Goal: Information Seeking & Learning: Find contact information

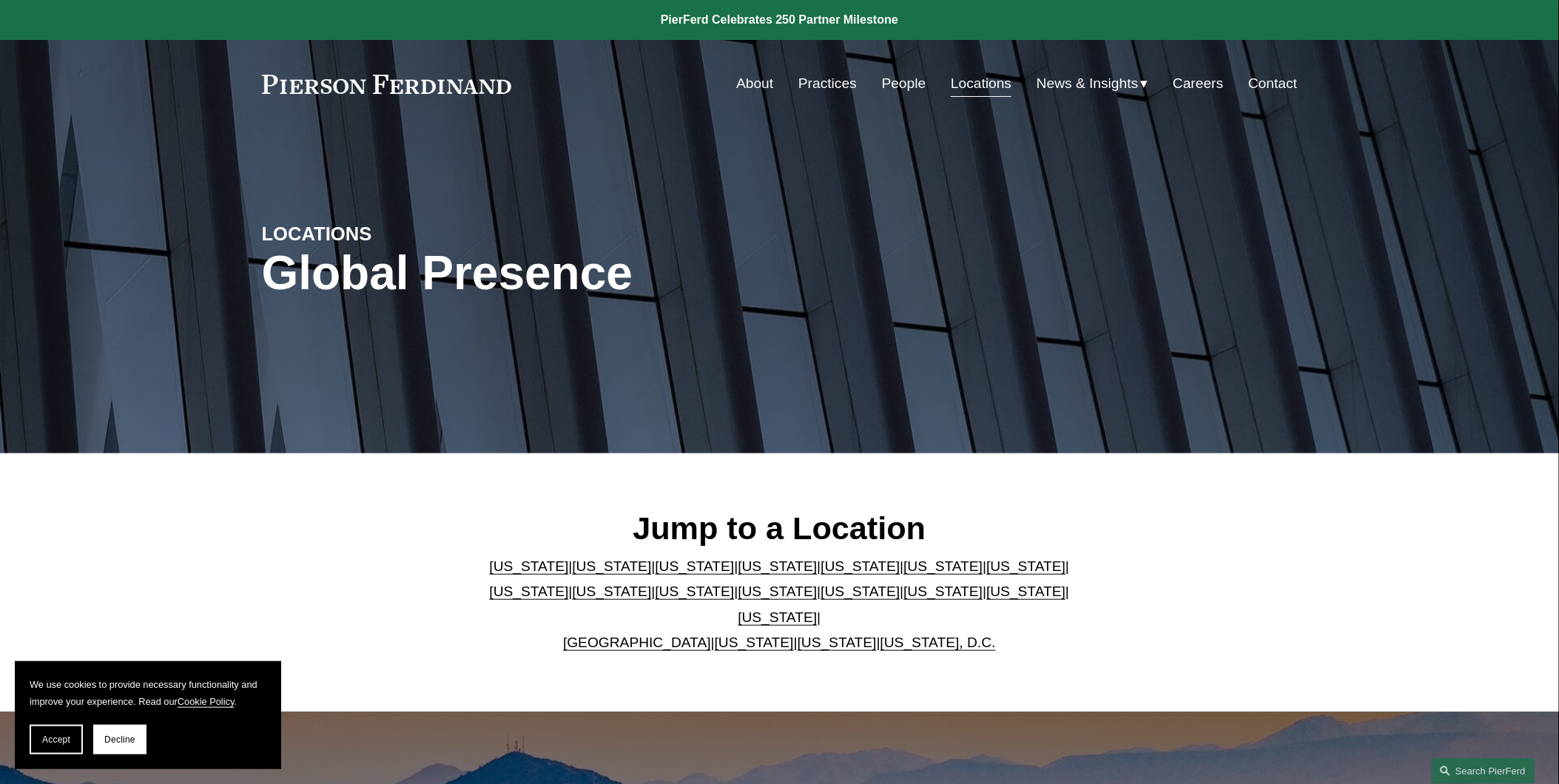
click at [905, 91] on link "People" at bounding box center [904, 83] width 44 height 28
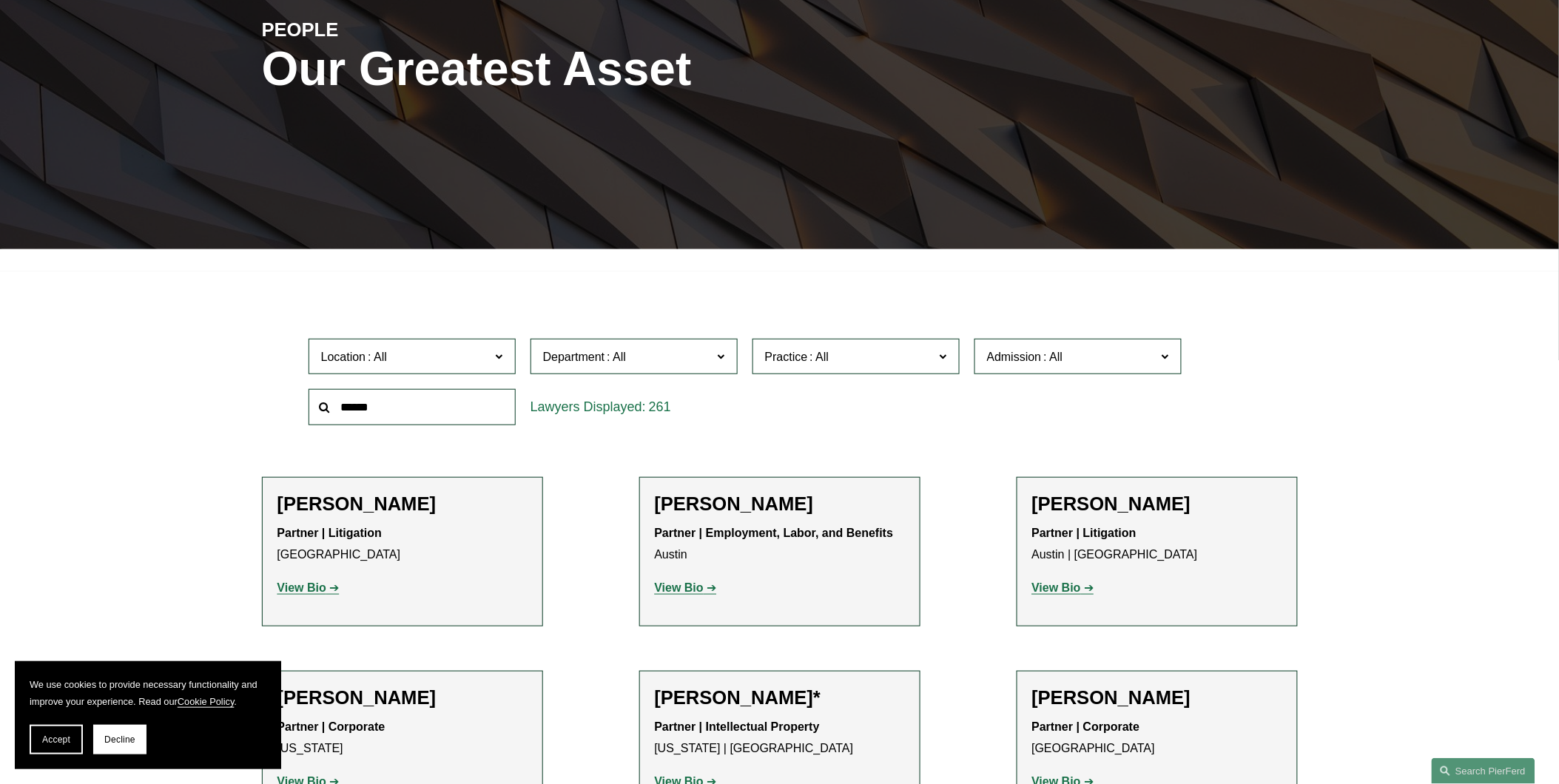
scroll to position [247, 0]
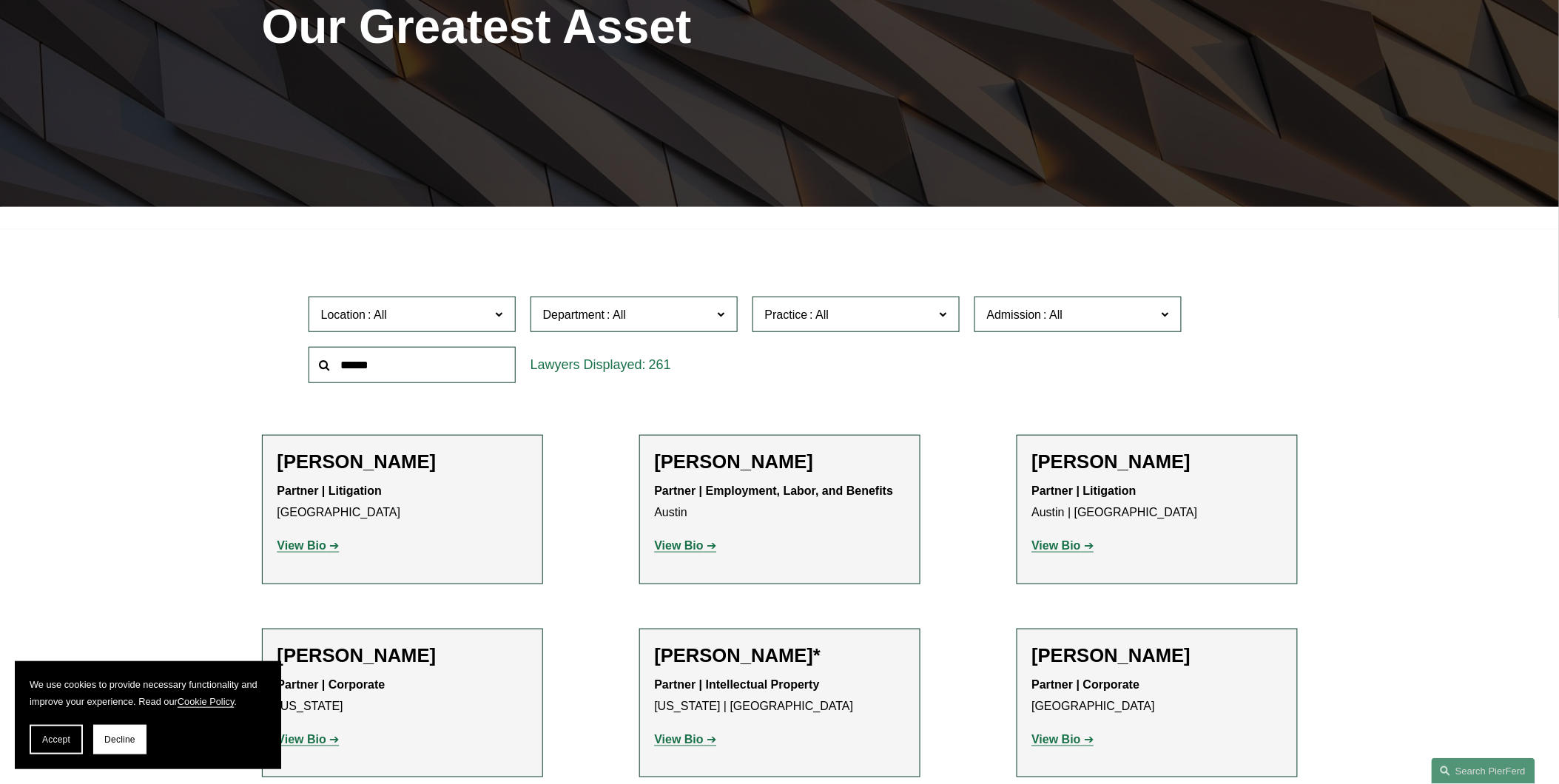
click at [499, 312] on span at bounding box center [499, 313] width 8 height 19
click at [0, 0] on link "[GEOGRAPHIC_DATA]" at bounding box center [0, 0] width 0 height 0
click at [473, 373] on input "text" at bounding box center [412, 365] width 207 height 36
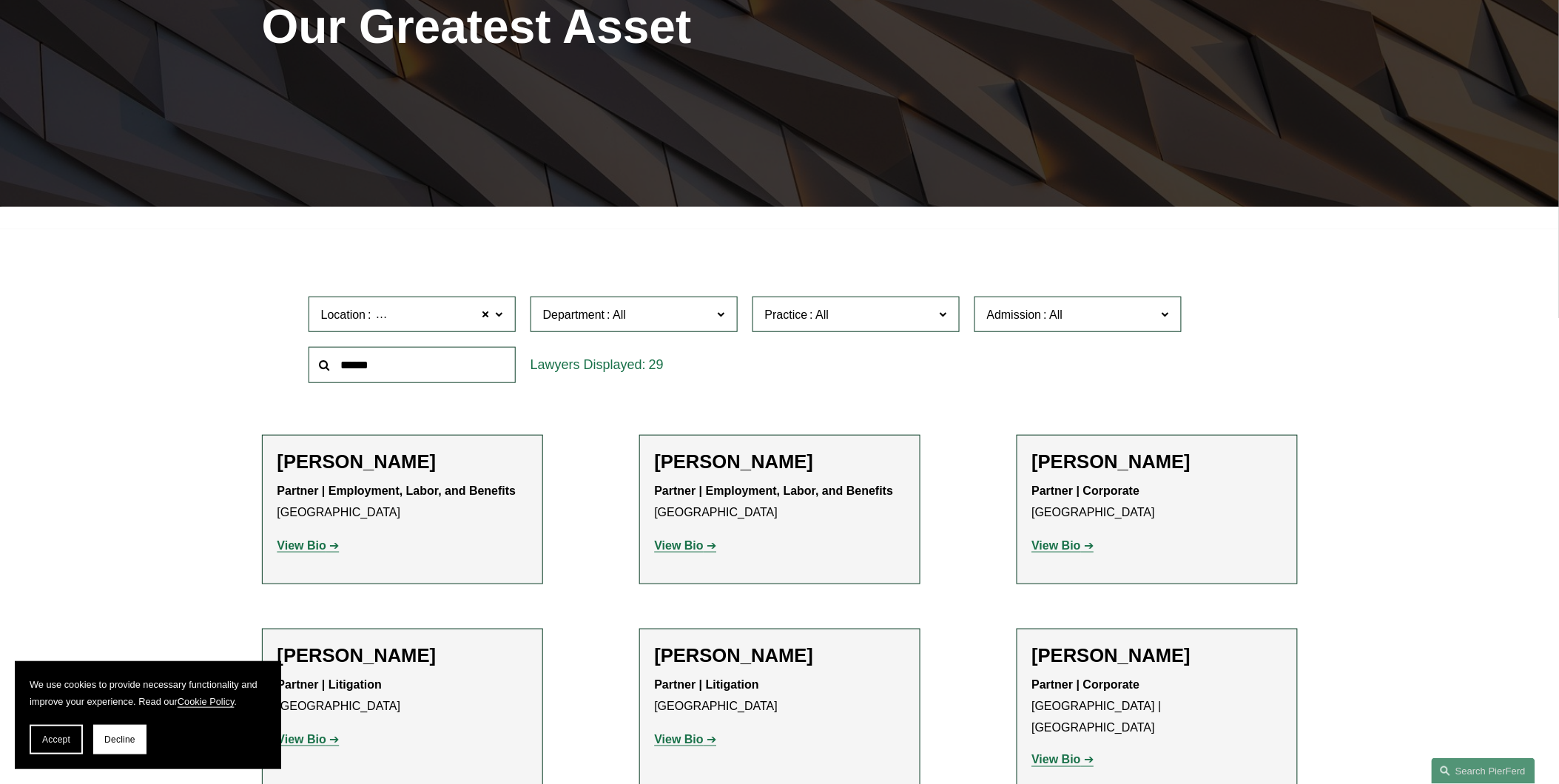
click at [725, 316] on span at bounding box center [721, 313] width 8 height 19
click at [860, 311] on span "Practice" at bounding box center [850, 315] width 169 height 20
click at [0, 0] on link "Real Estate" at bounding box center [0, 0] width 0 height 0
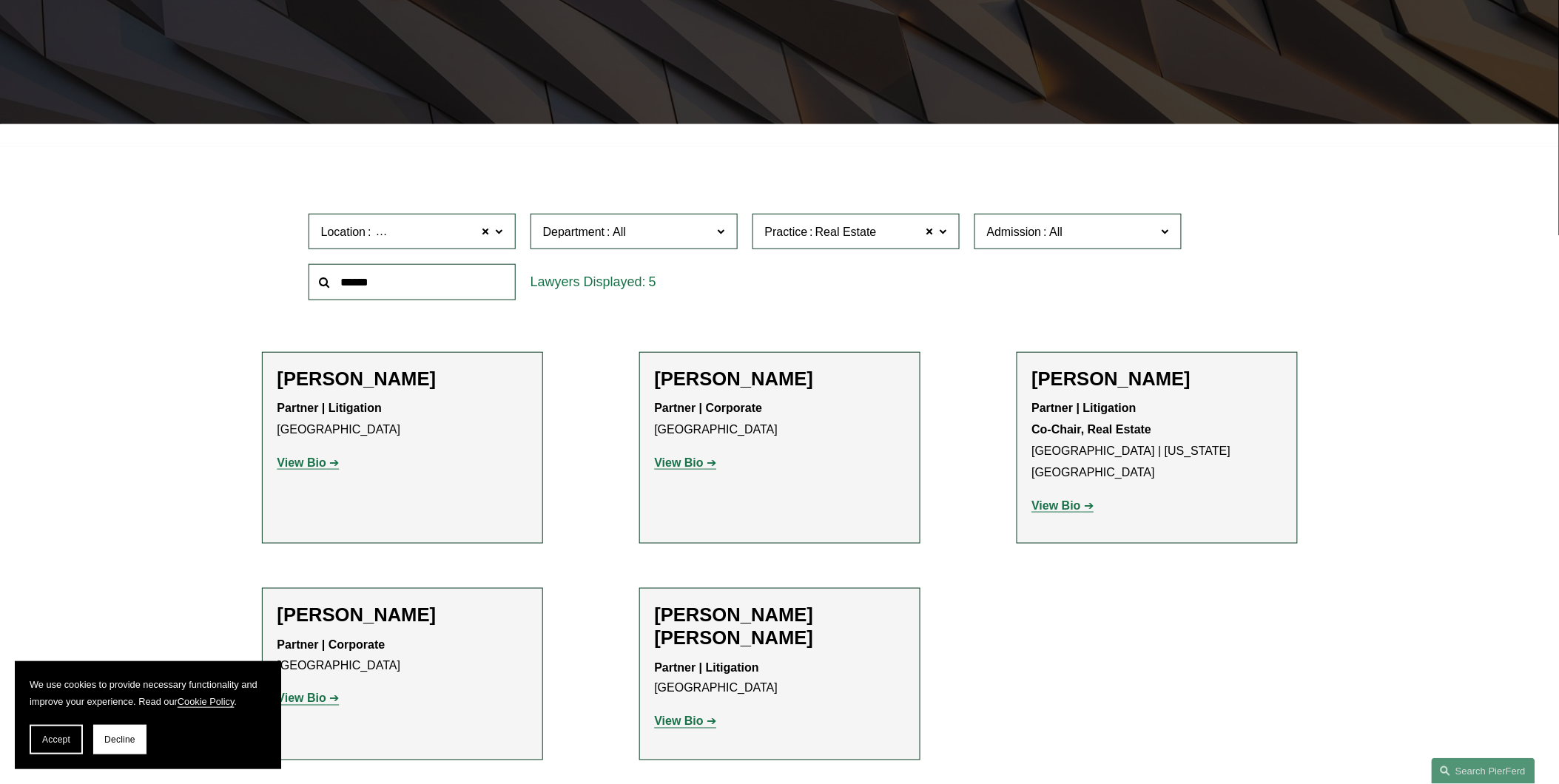
scroll to position [356, 0]
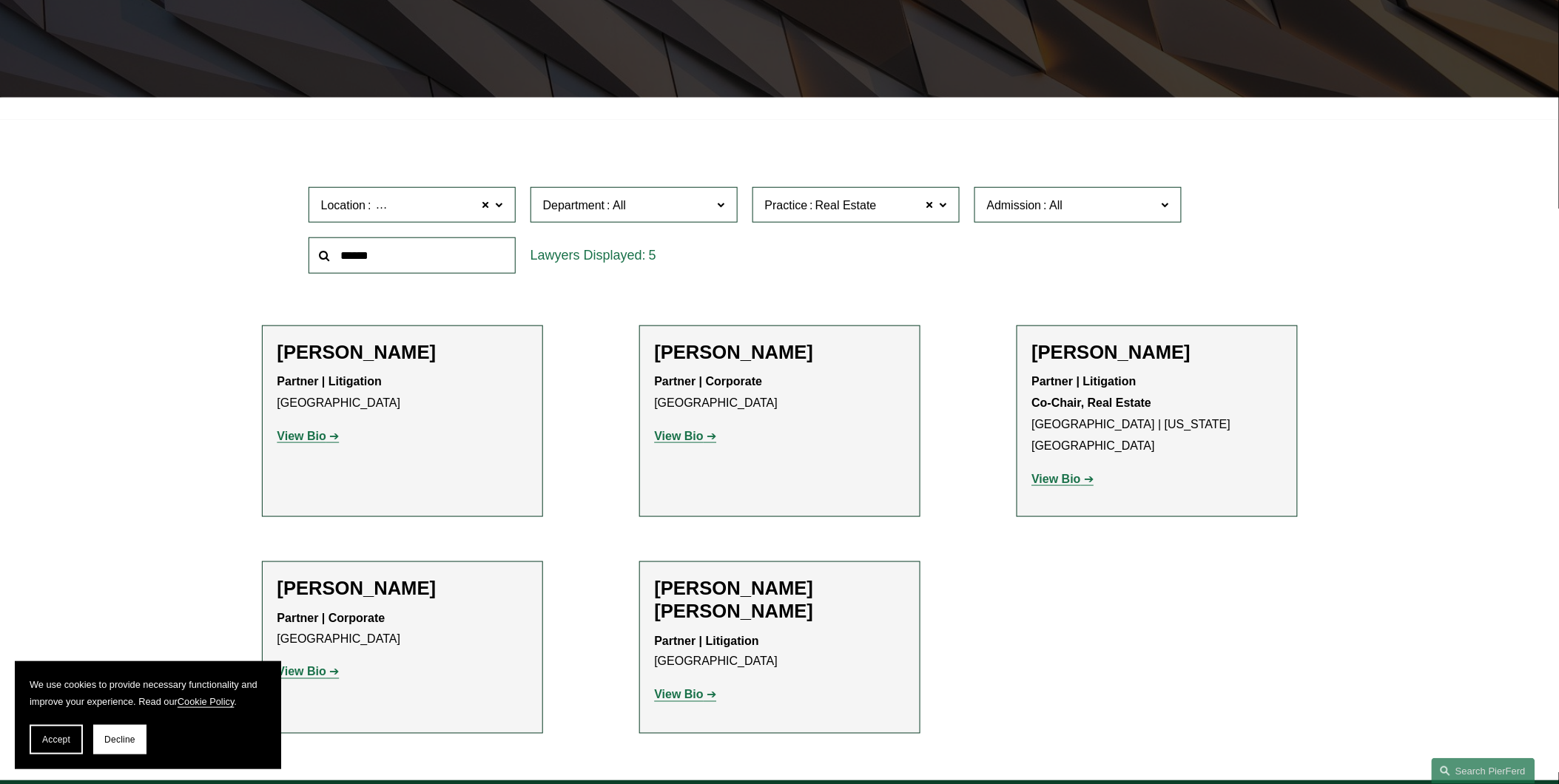
click at [712, 351] on h2 "[PERSON_NAME]" at bounding box center [780, 353] width 250 height 23
click at [683, 435] on strong "View Bio" at bounding box center [679, 436] width 49 height 12
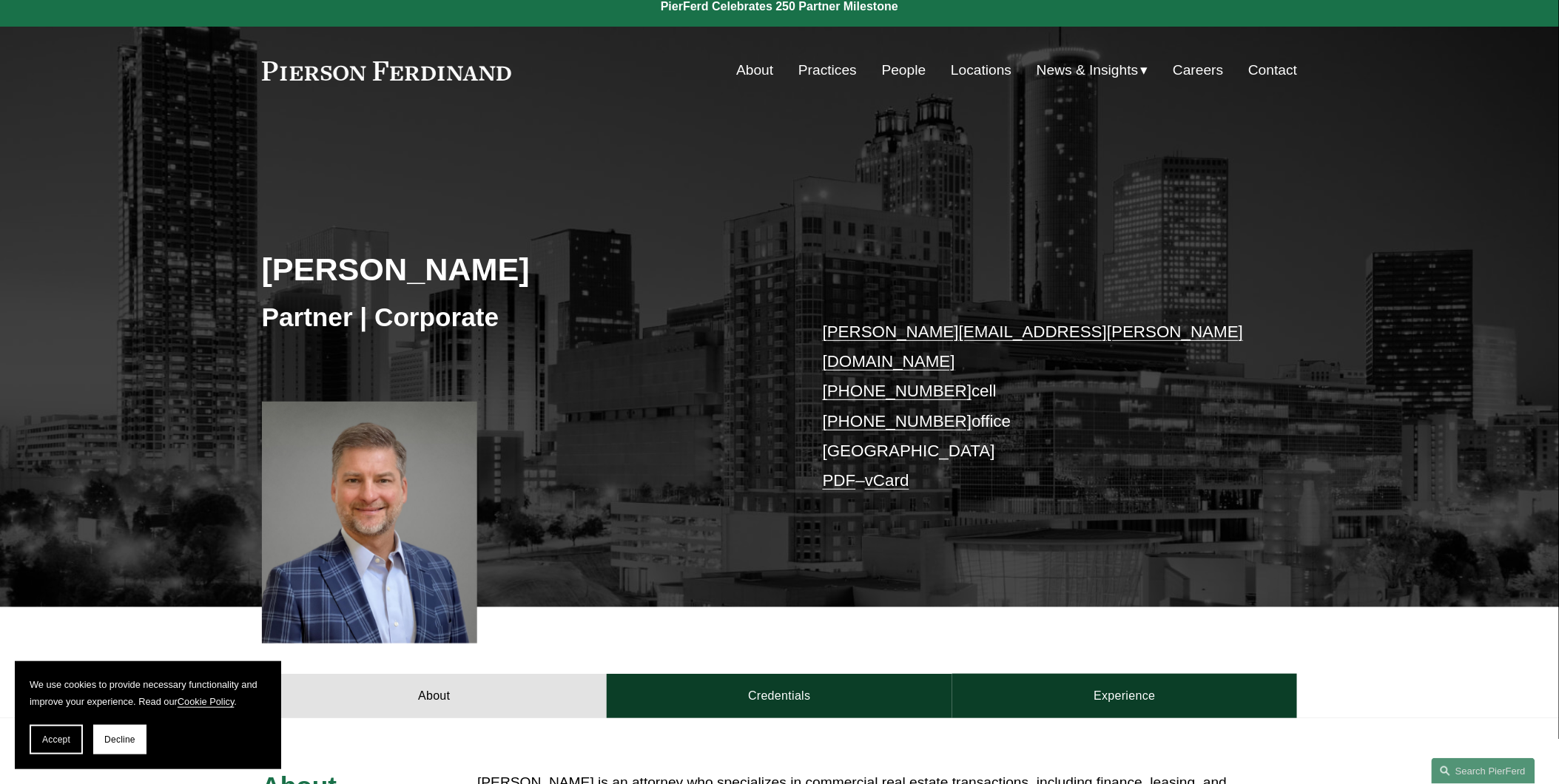
scroll to position [27, 0]
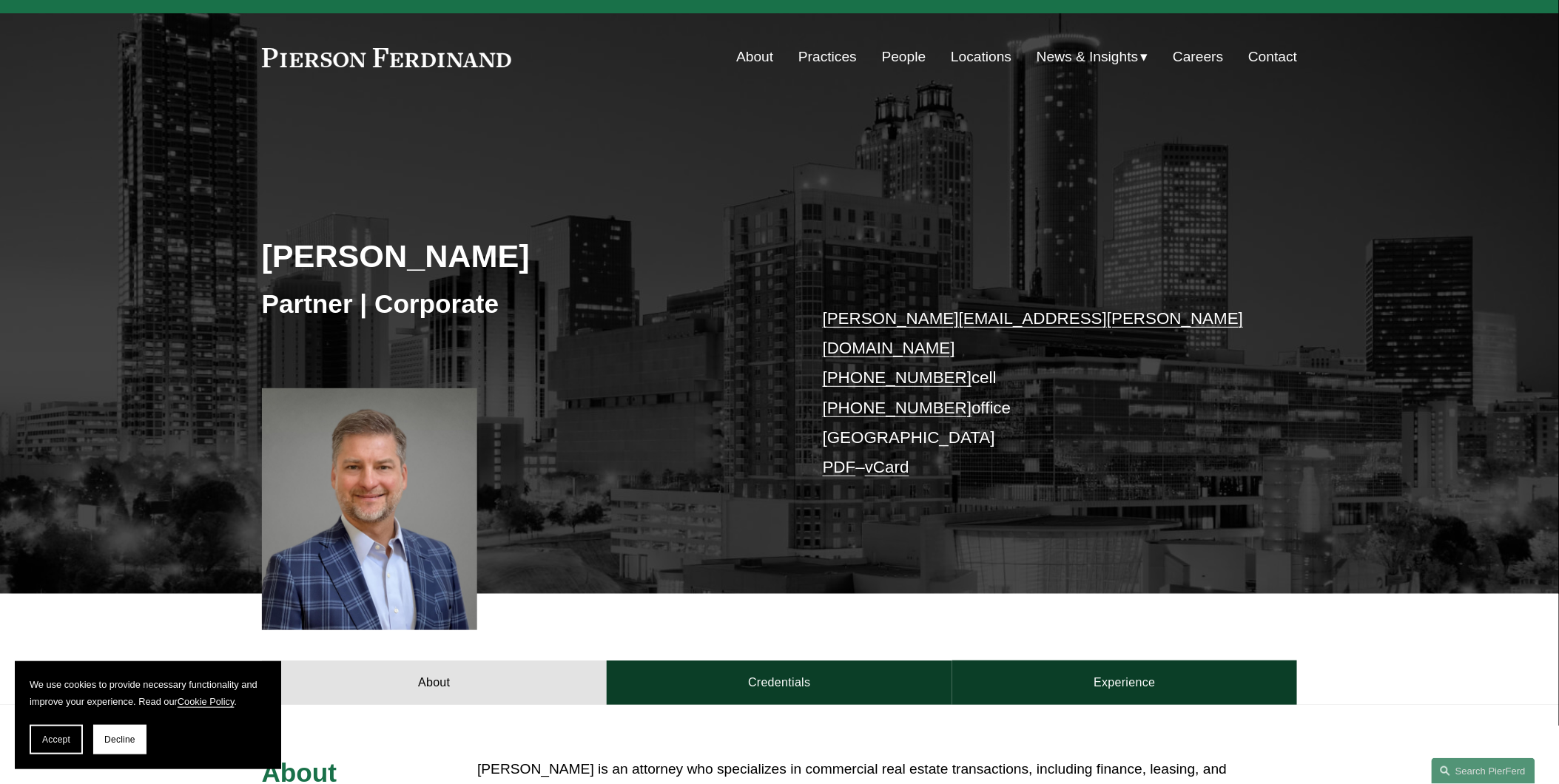
drag, startPoint x: 512, startPoint y: 263, endPoint x: 263, endPoint y: 256, distance: 249.1
click at [263, 256] on h2 "[PERSON_NAME]" at bounding box center [521, 256] width 518 height 38
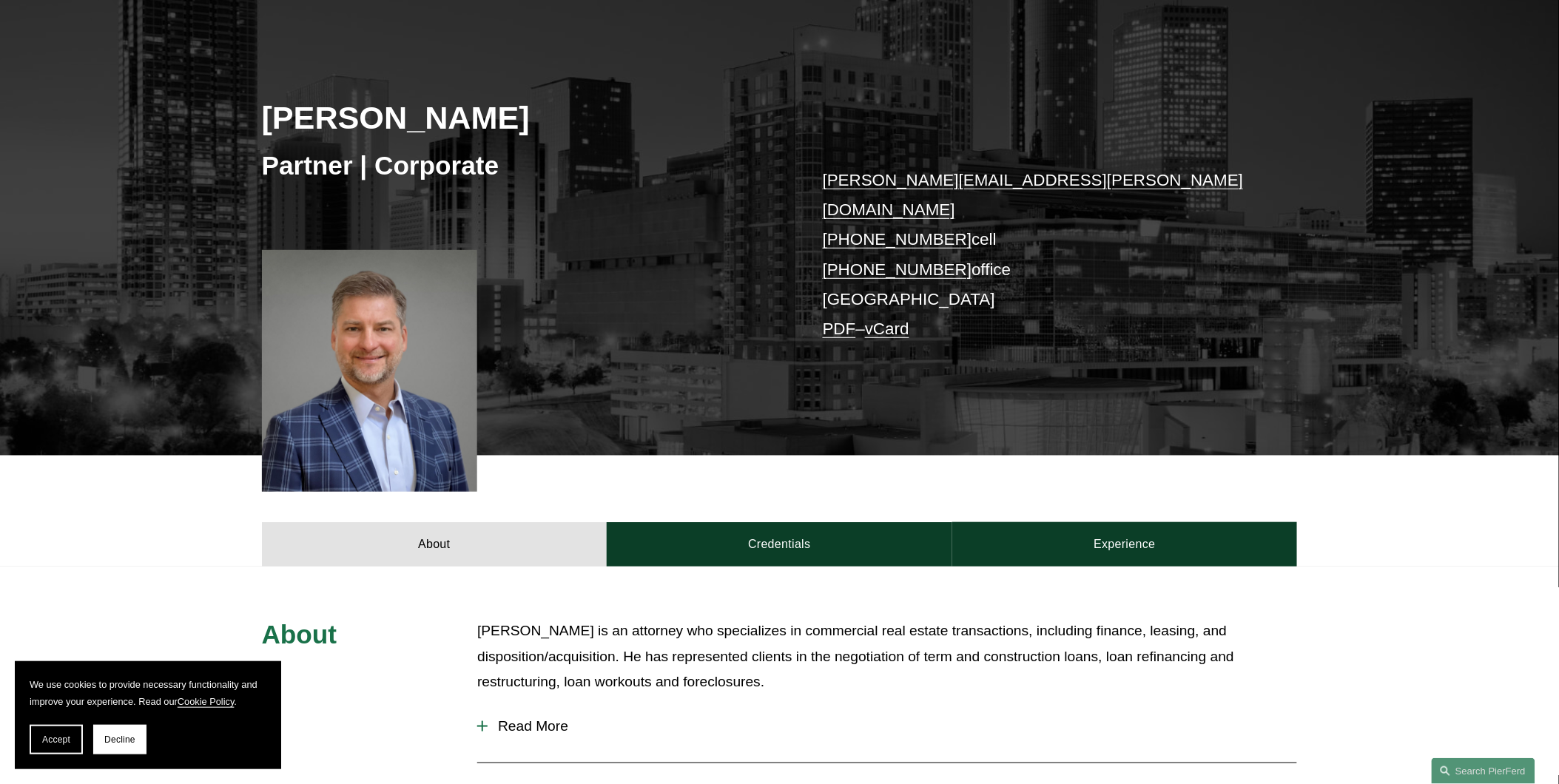
scroll to position [164, 0]
